Goal: Transaction & Acquisition: Purchase product/service

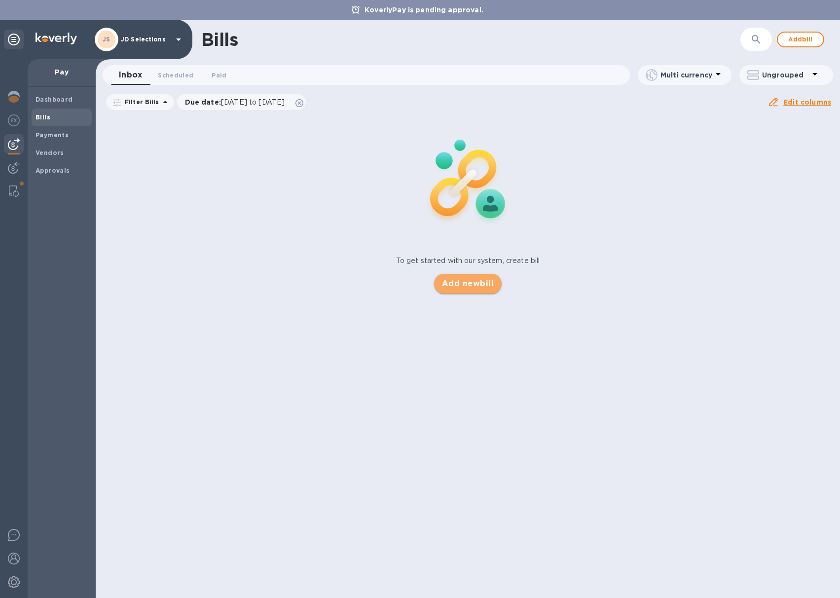
click at [464, 282] on span "Add new bill" at bounding box center [468, 284] width 52 height 12
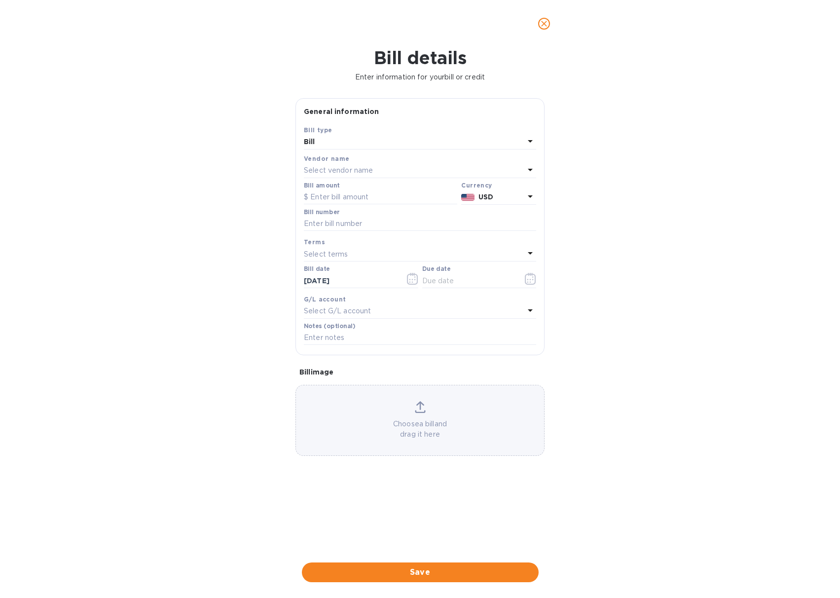
click at [374, 171] on div "Select vendor name" at bounding box center [414, 171] width 221 height 14
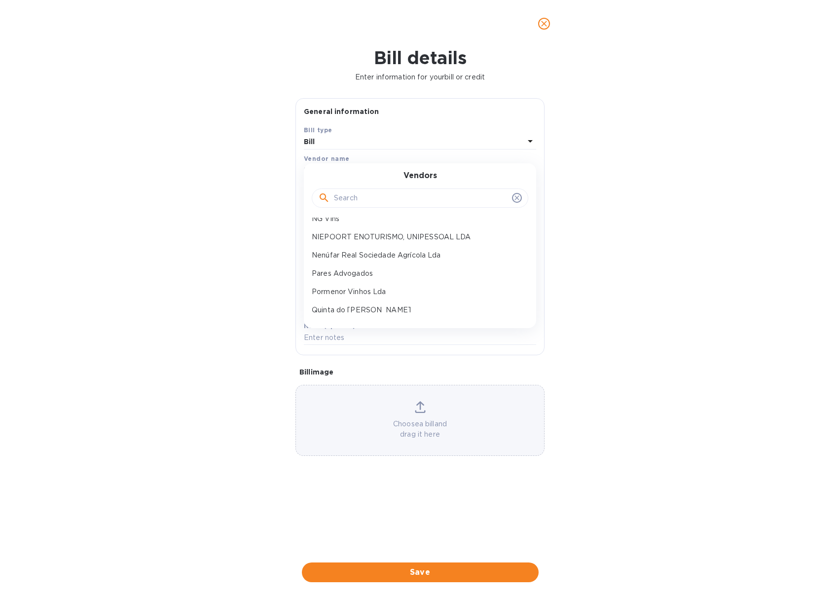
scroll to position [92, 0]
click at [375, 277] on p "Pormenor Vinhos Lda" at bounding box center [416, 280] width 209 height 10
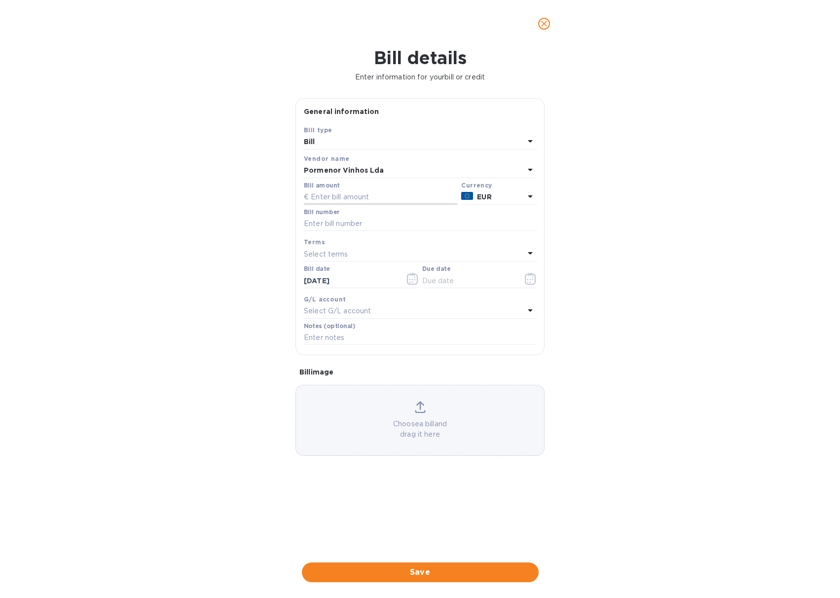
click at [345, 197] on input "text" at bounding box center [380, 197] width 153 height 15
type input "3,180"
click at [336, 223] on input "text" at bounding box center [420, 224] width 232 height 15
click at [547, 23] on icon "close" at bounding box center [544, 24] width 10 height 10
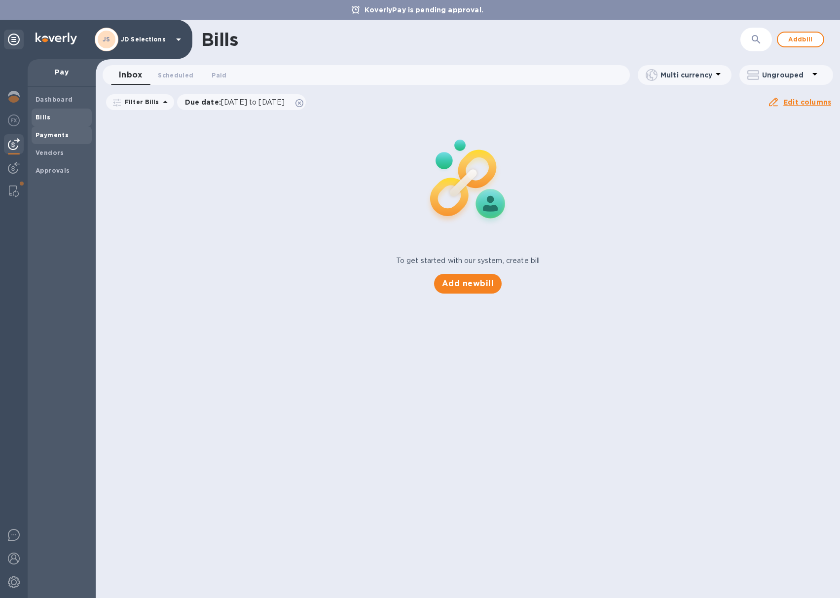
click at [56, 136] on b "Payments" at bounding box center [52, 134] width 33 height 7
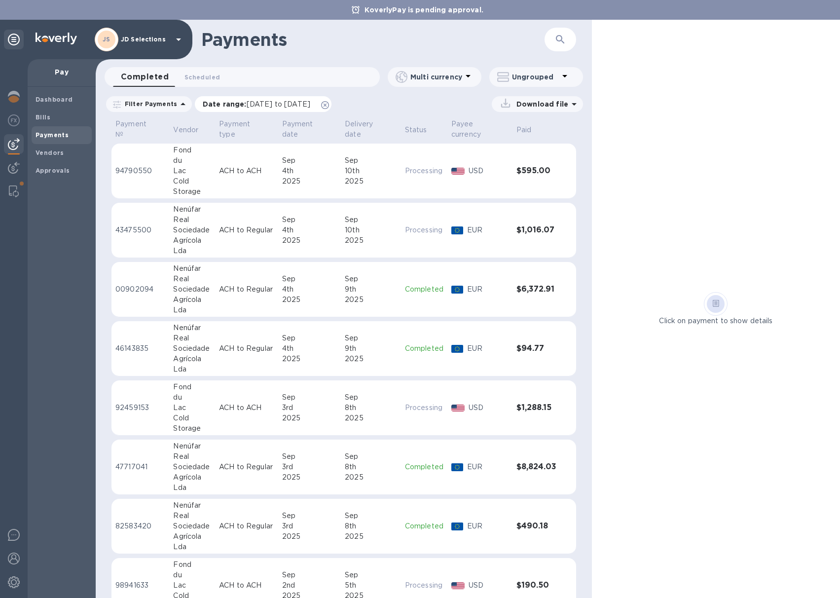
click at [329, 105] on icon at bounding box center [325, 105] width 8 height 8
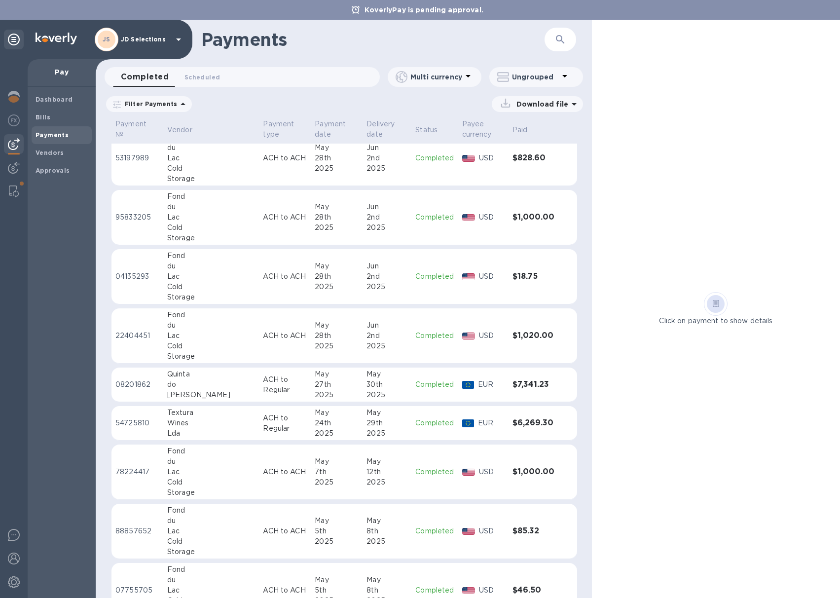
scroll to position [1544, 0]
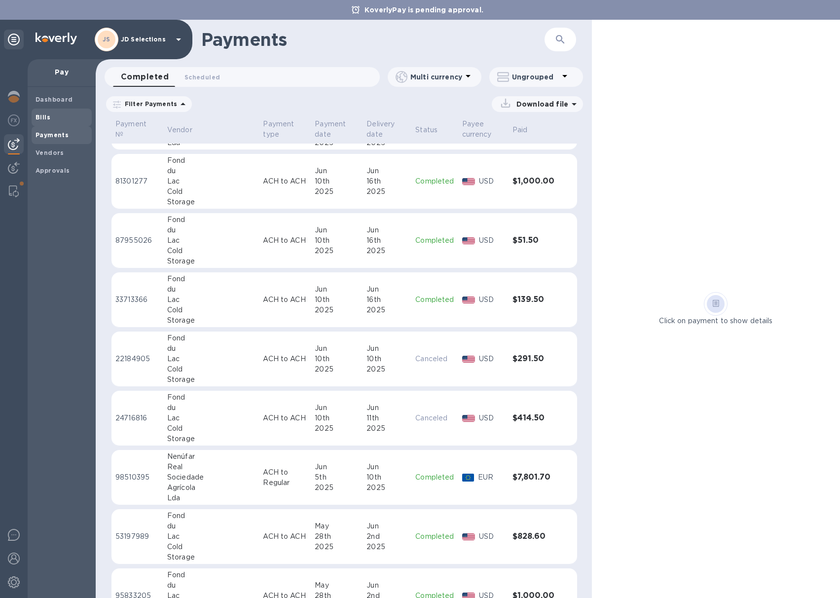
click at [55, 116] on span "Bills" at bounding box center [62, 118] width 52 height 10
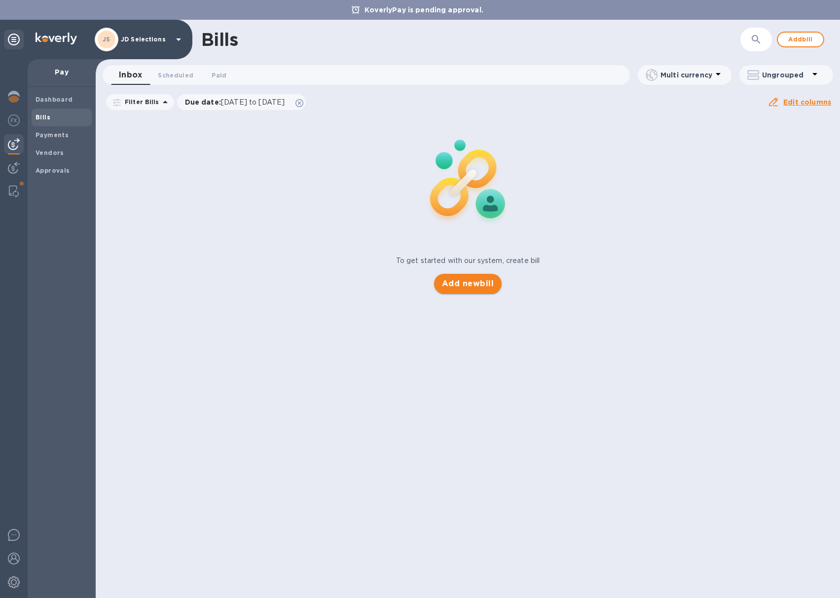
click at [463, 279] on span "Add new bill" at bounding box center [468, 284] width 52 height 12
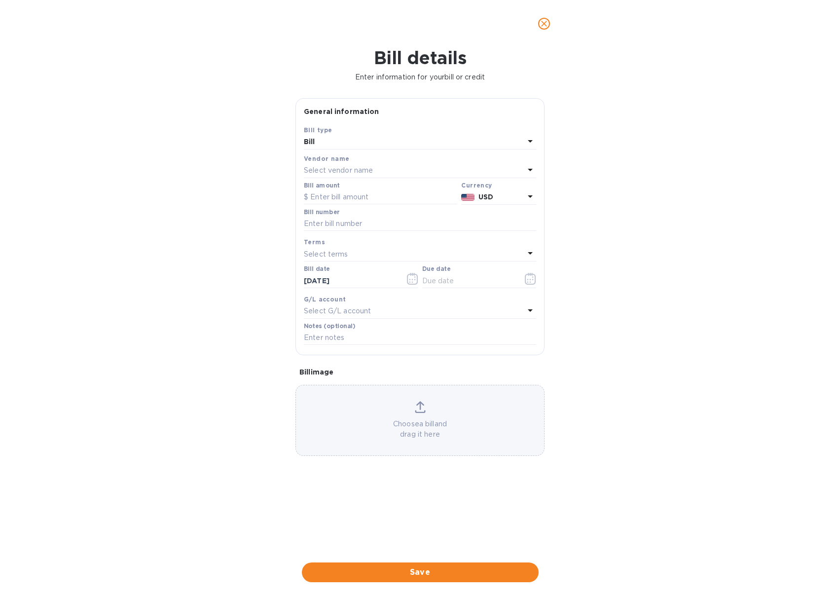
click at [378, 174] on div "Select vendor name" at bounding box center [414, 171] width 221 height 14
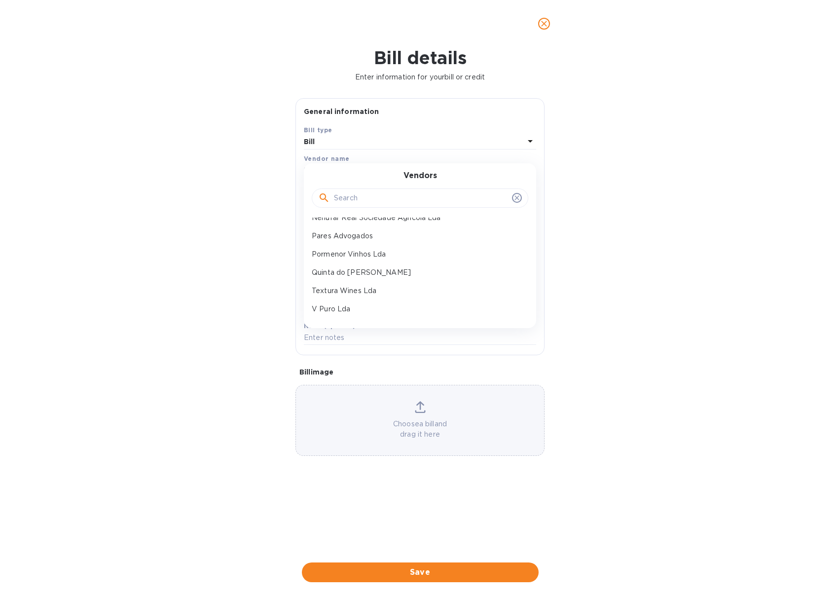
scroll to position [124, 0]
click at [367, 251] on p "Pormenor Vinhos Lda" at bounding box center [416, 248] width 209 height 10
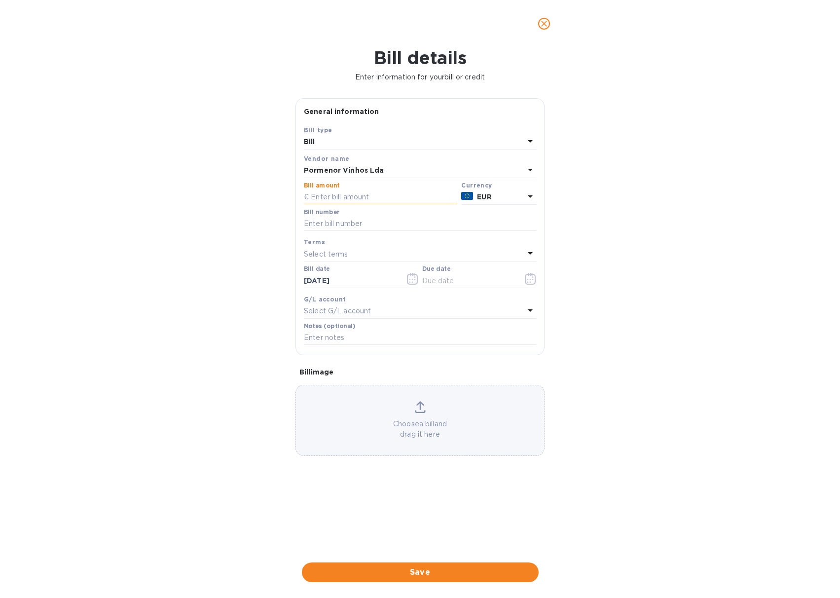
click at [333, 197] on input "text" at bounding box center [380, 197] width 153 height 15
type input "3,180"
click at [335, 223] on input "text" at bounding box center [420, 224] width 232 height 15
drag, startPoint x: 363, startPoint y: 225, endPoint x: 291, endPoint y: 223, distance: 72.6
click at [291, 223] on div "General information Save Bill type Bill Vendor name Pormenor Vinhos Lda Bill am…" at bounding box center [420, 322] width 259 height 449
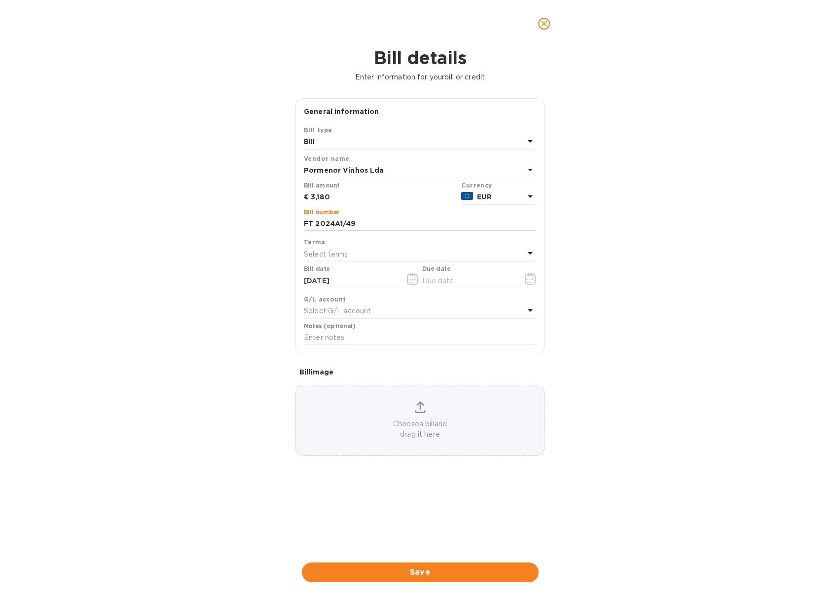
type input "FT 2024A1/49"
click at [529, 280] on icon "button" at bounding box center [530, 279] width 11 height 12
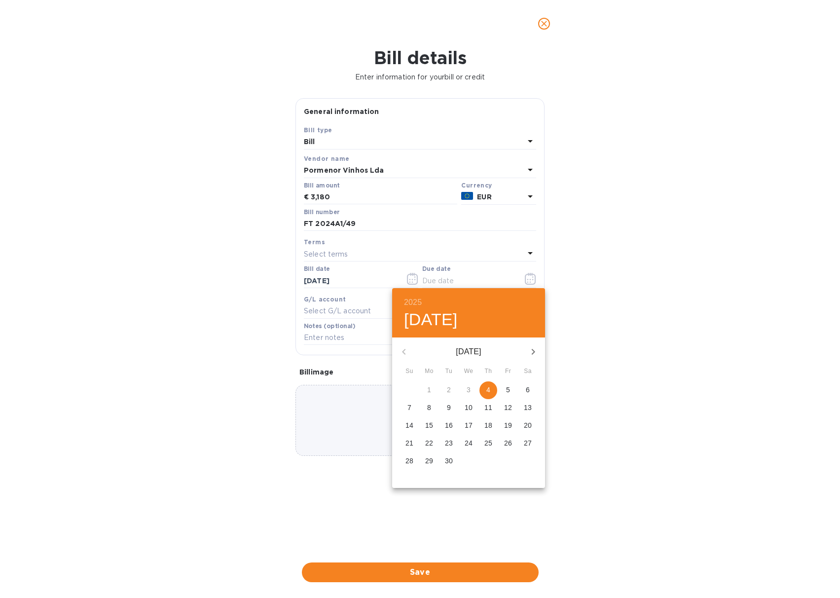
click at [489, 394] on p "4" at bounding box center [489, 390] width 4 height 10
type input "[DATE]"
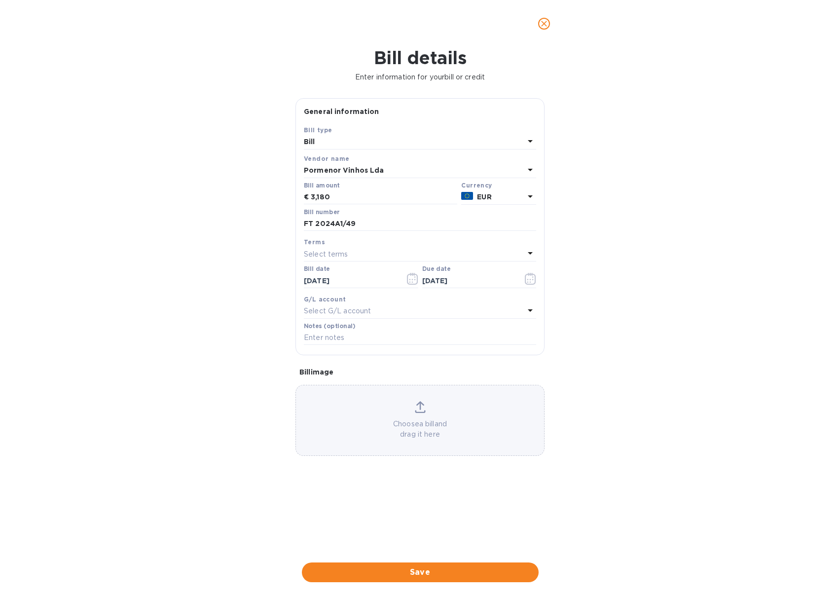
click at [432, 420] on p "Choose a bill and drag it here" at bounding box center [420, 429] width 248 height 21
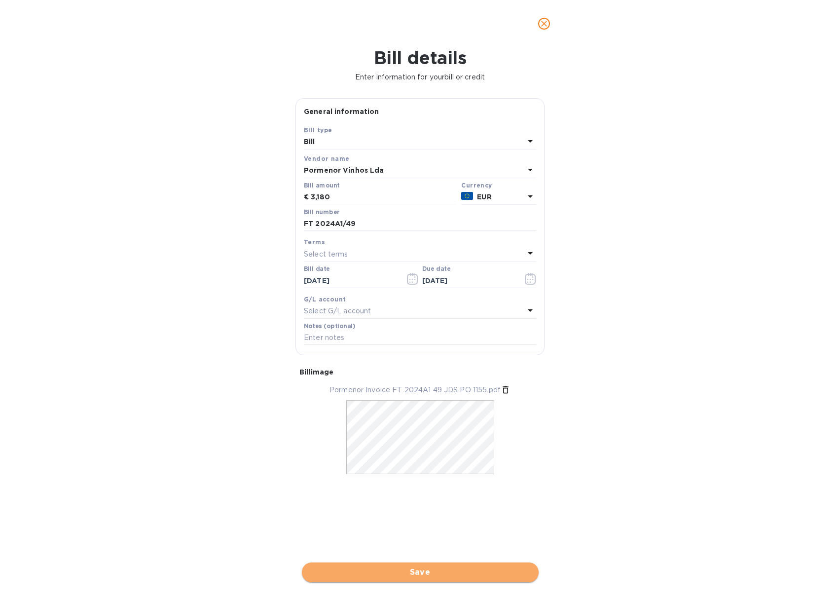
click at [416, 570] on span "Save" at bounding box center [420, 573] width 221 height 12
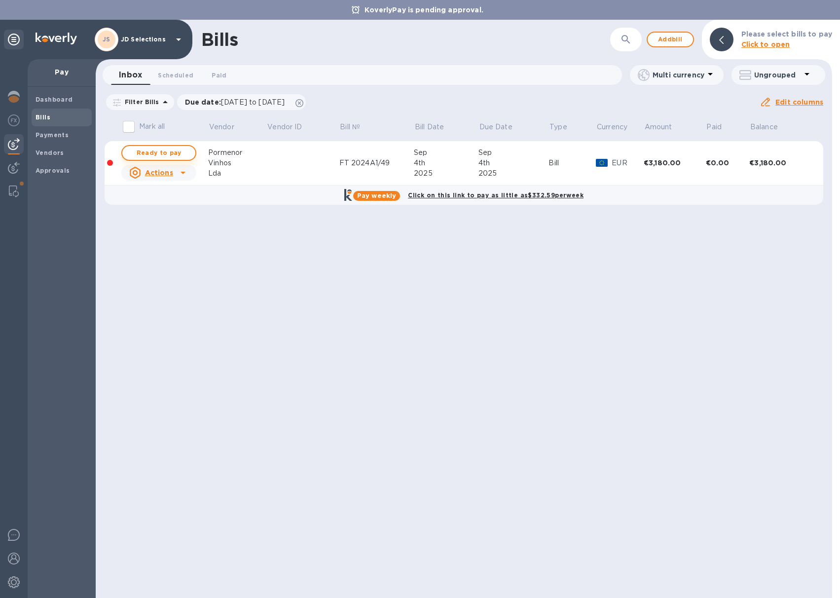
click at [185, 153] on span "Ready to pay" at bounding box center [158, 153] width 57 height 12
checkbox input "true"
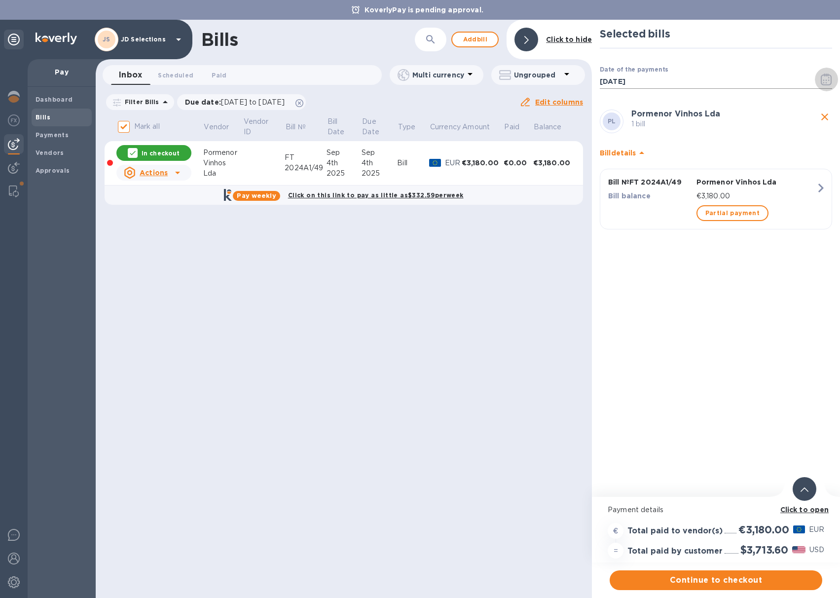
click at [829, 78] on icon "button" at bounding box center [829, 77] width 1 height 1
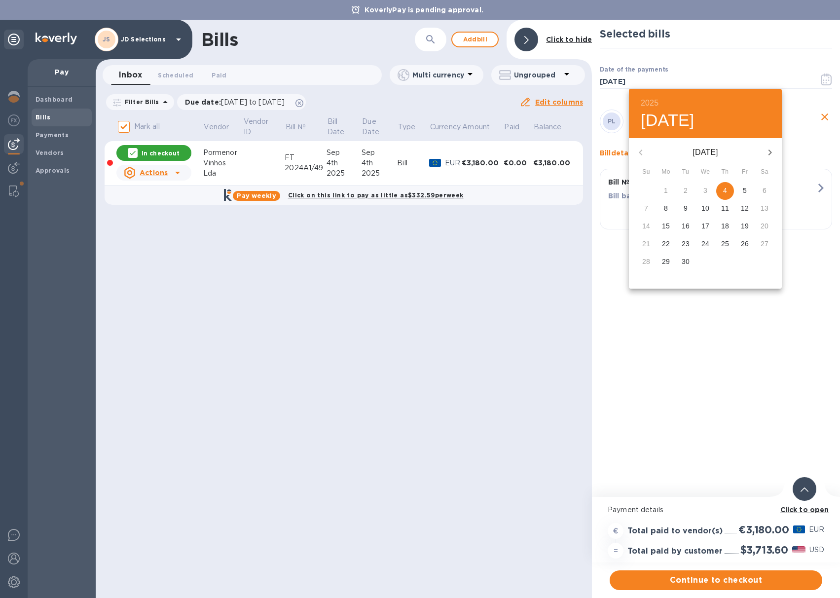
click at [743, 193] on p "5" at bounding box center [745, 191] width 4 height 10
type input "[DATE]"
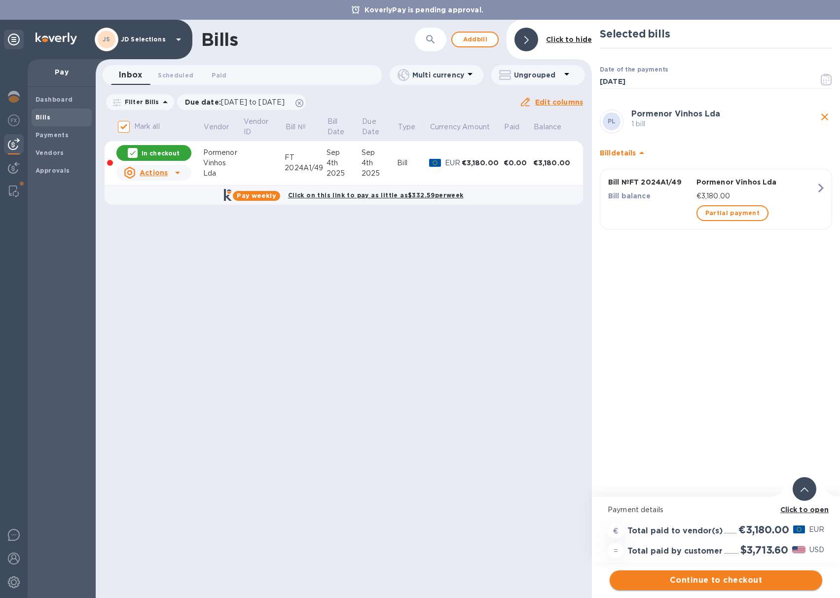
click at [710, 578] on span "Continue to checkout" at bounding box center [716, 580] width 197 height 12
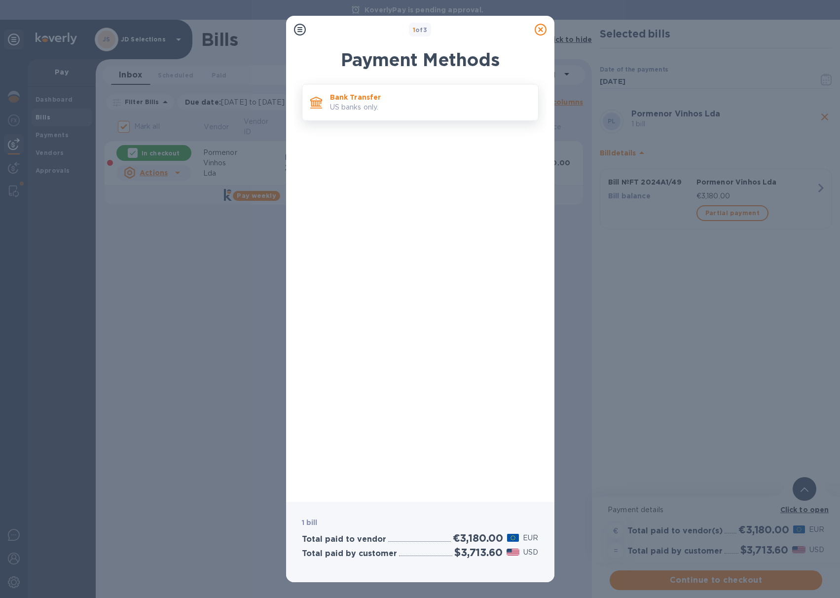
click at [386, 118] on div "Bank Transfer US banks only." at bounding box center [420, 102] width 237 height 37
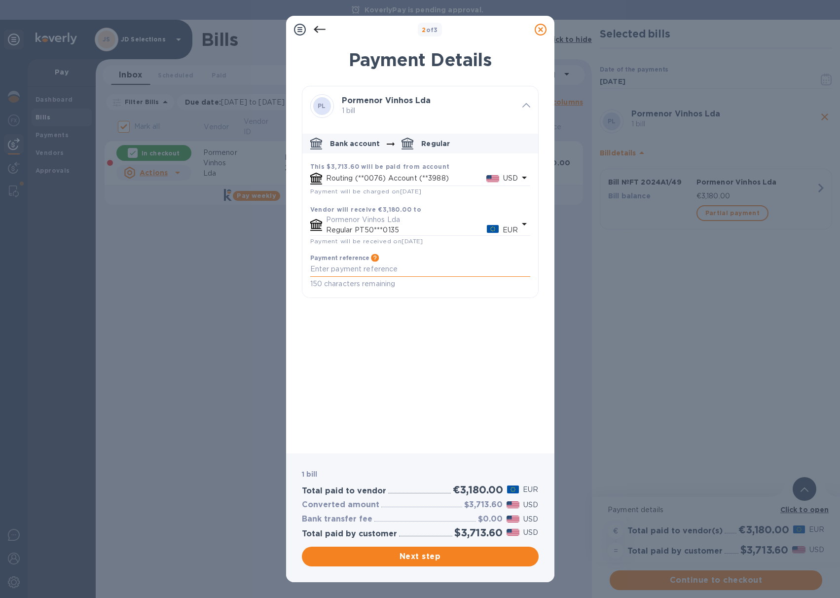
click at [370, 266] on textarea "default-method" at bounding box center [420, 269] width 220 height 8
paste textarea "FT 2024A1/49"
type textarea "JD Selections payment Pormenor Invoice FT 2024A1/49 JDS PO 1155"
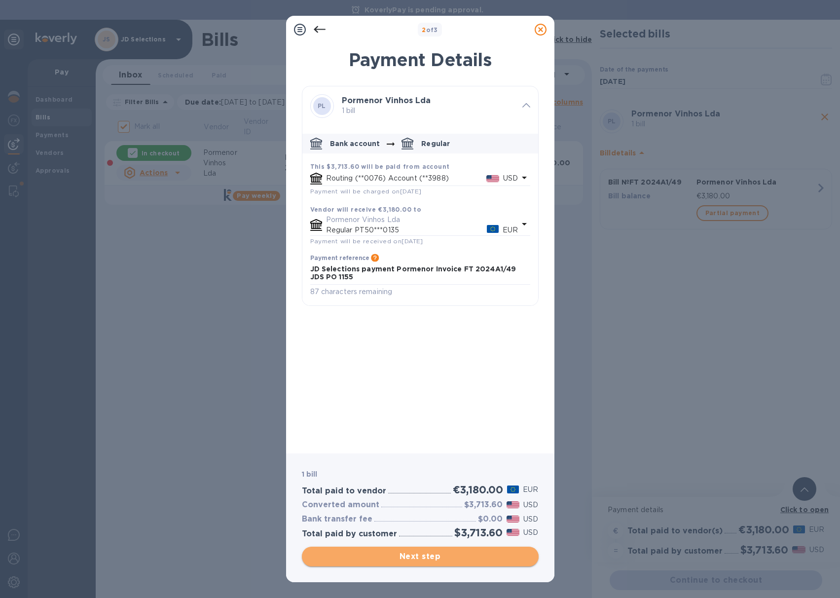
click at [418, 553] on span "Next step" at bounding box center [420, 557] width 221 height 12
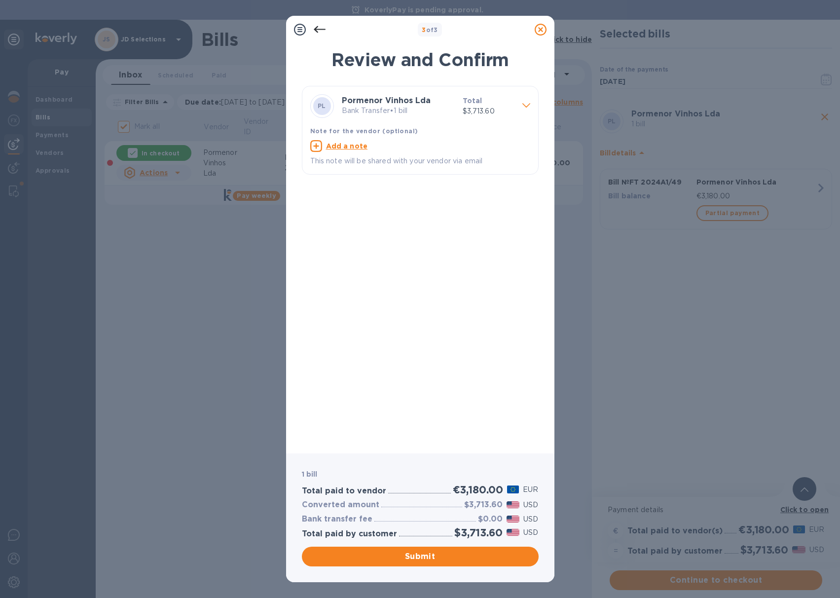
click at [346, 148] on u "Add a note" at bounding box center [347, 146] width 42 height 8
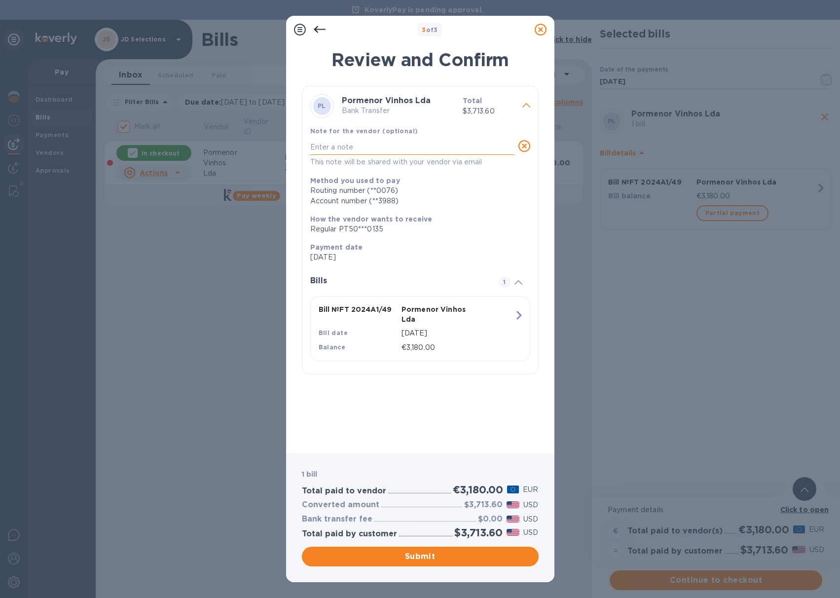
click at [356, 143] on textarea at bounding box center [412, 147] width 204 height 8
paste textarea "FT 2024A1/49"
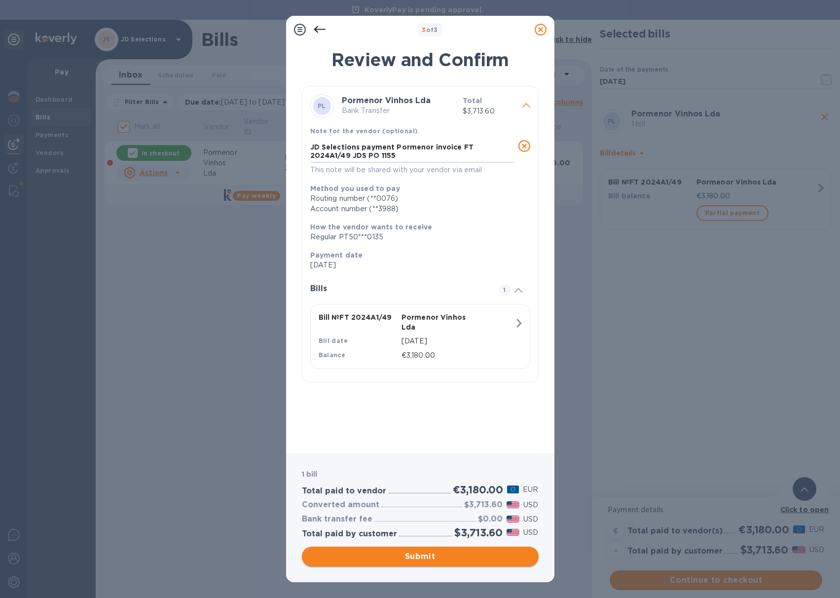
type textarea "JD Selections payment Pormenor invoice FT 2024A1/49 JDS PO 1155"
click at [410, 555] on span "Submit" at bounding box center [420, 557] width 221 height 12
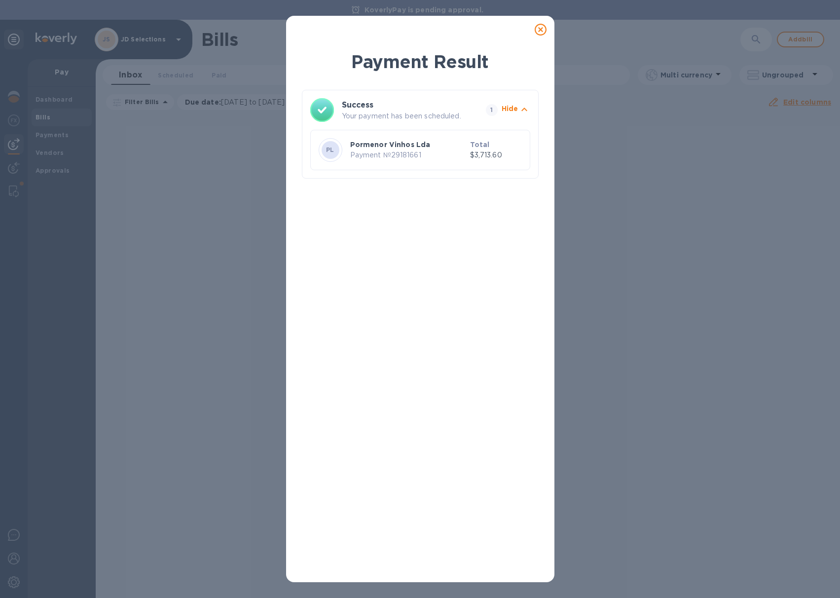
click at [541, 32] on icon at bounding box center [541, 30] width 12 height 12
